Goal: Information Seeking & Learning: Learn about a topic

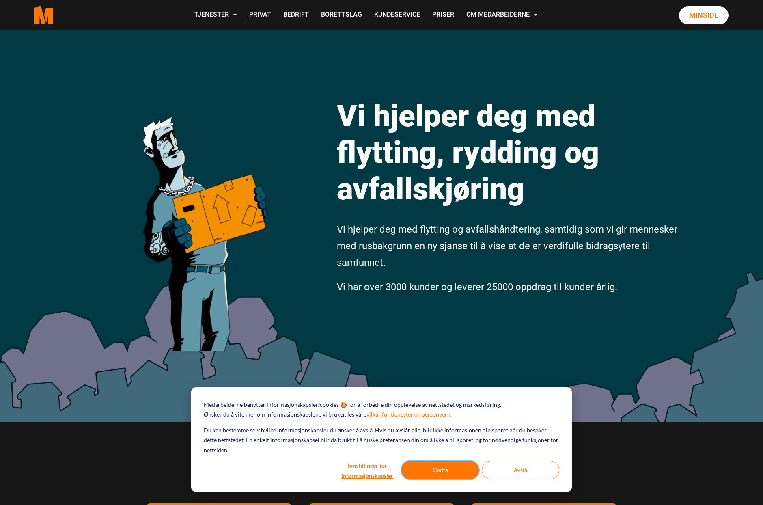
click at [436, 471] on button "Godta" at bounding box center [439, 469] width 77 height 19
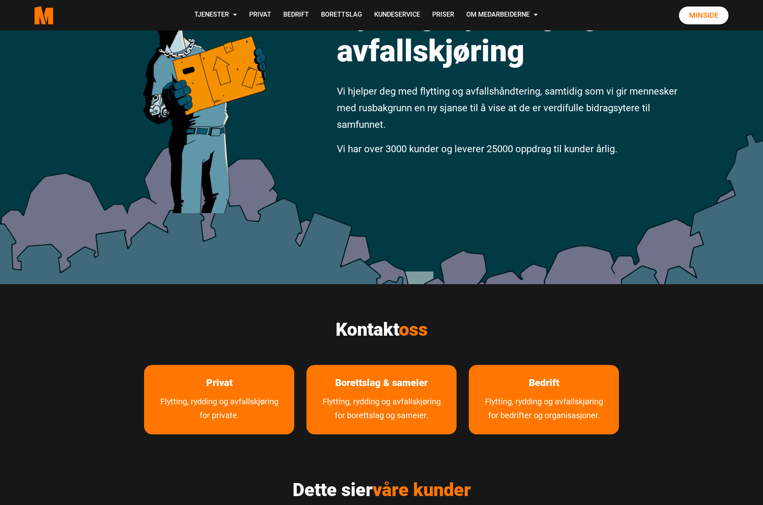
scroll to position [162, 0]
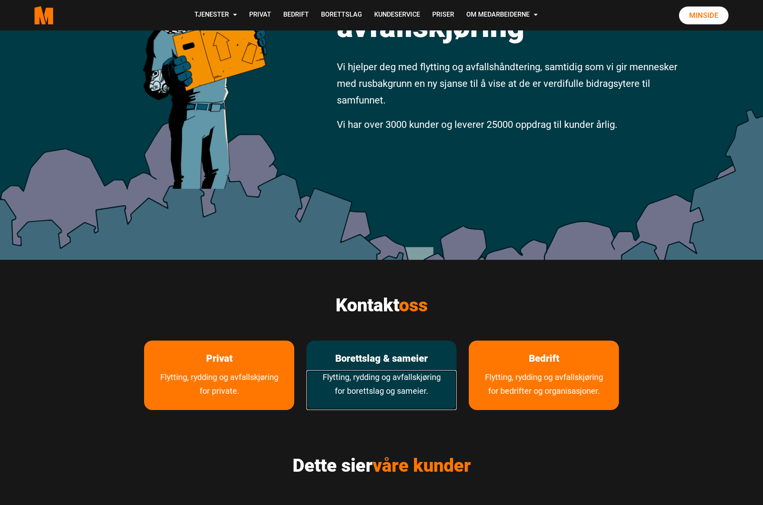
click at [350, 376] on link "Flytting, rydding og avfallskjøring for borettslag og sameier." at bounding box center [381, 390] width 150 height 40
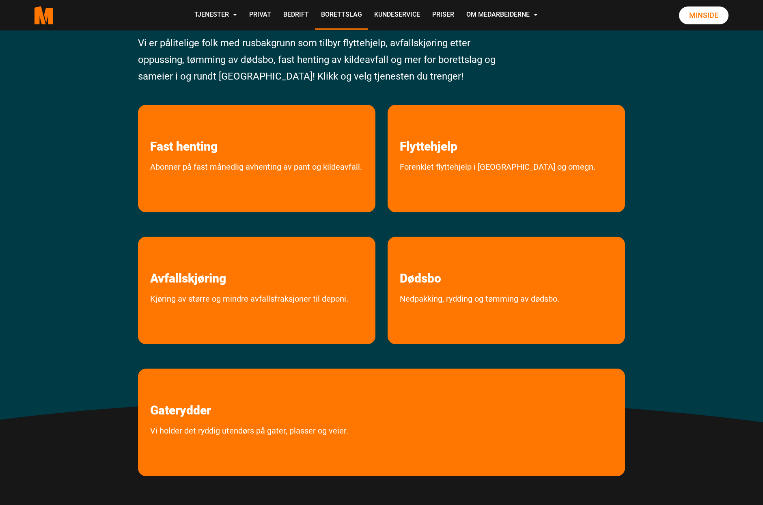
scroll to position [81, 0]
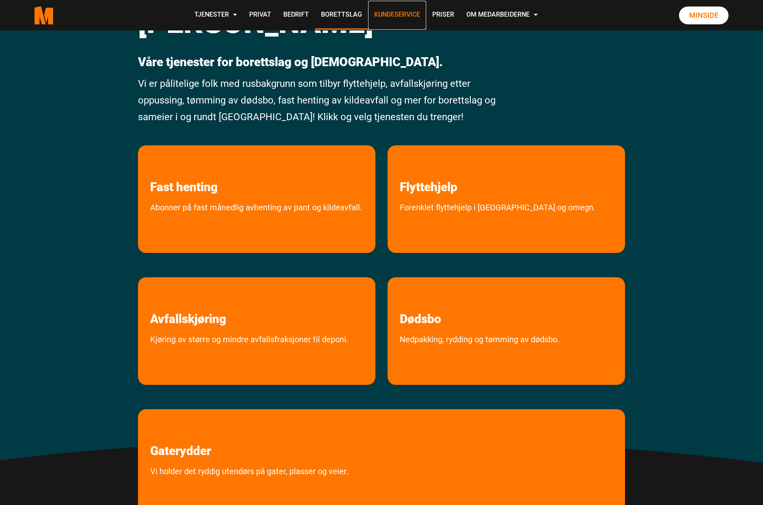
click at [408, 16] on link "Kundeservice" at bounding box center [397, 15] width 58 height 29
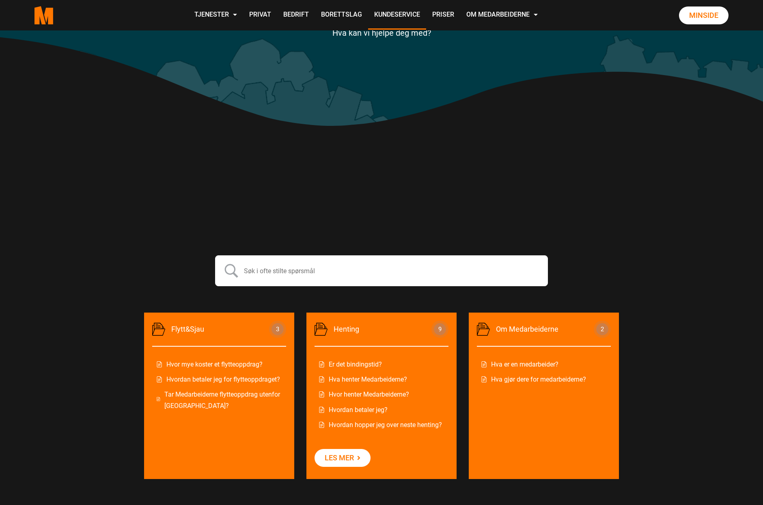
scroll to position [162, 0]
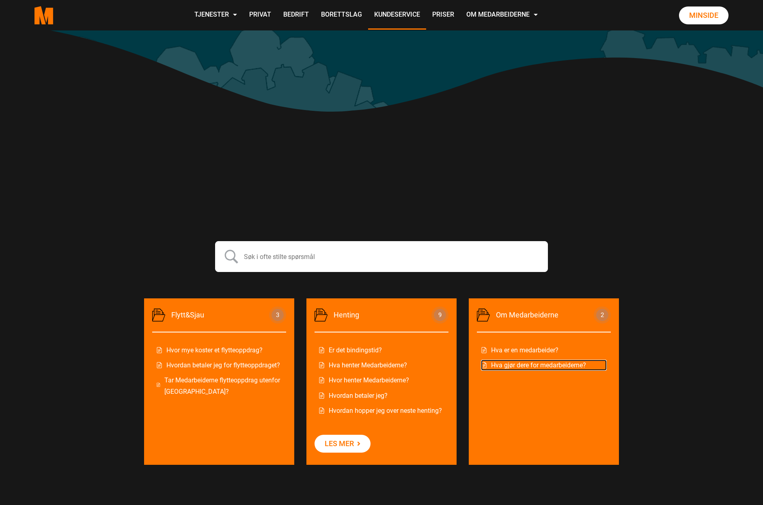
click at [532, 365] on link "Hva gjør dere for medarbeiderne?" at bounding box center [544, 364] width 126 height 11
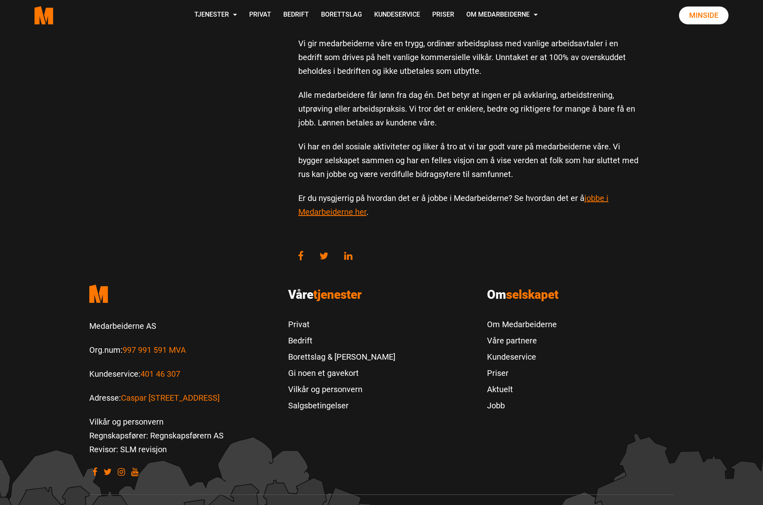
scroll to position [243, 0]
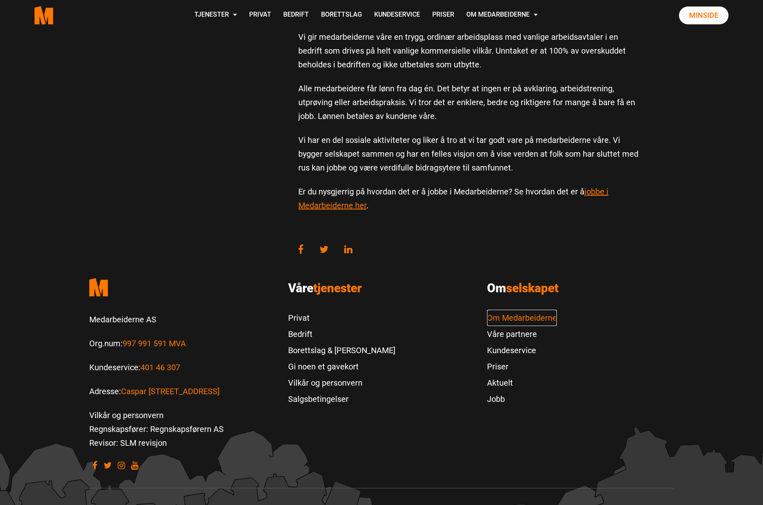
click at [540, 315] on link "Om Medarbeiderne" at bounding box center [522, 317] width 70 height 16
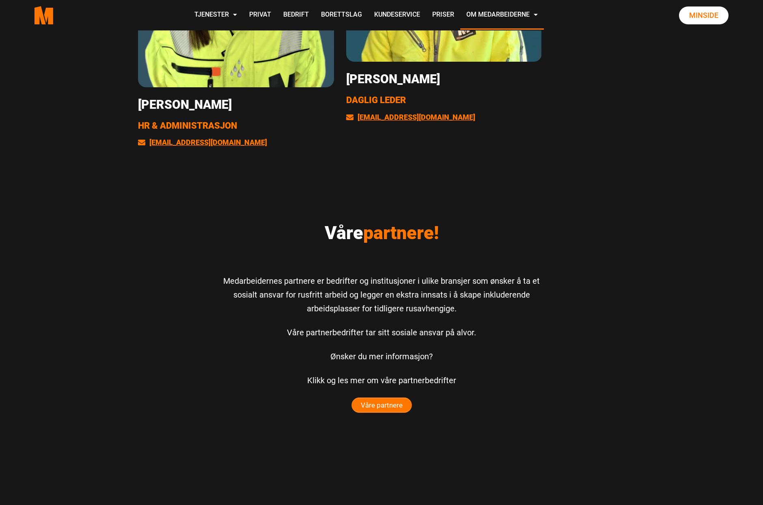
scroll to position [1785, 0]
